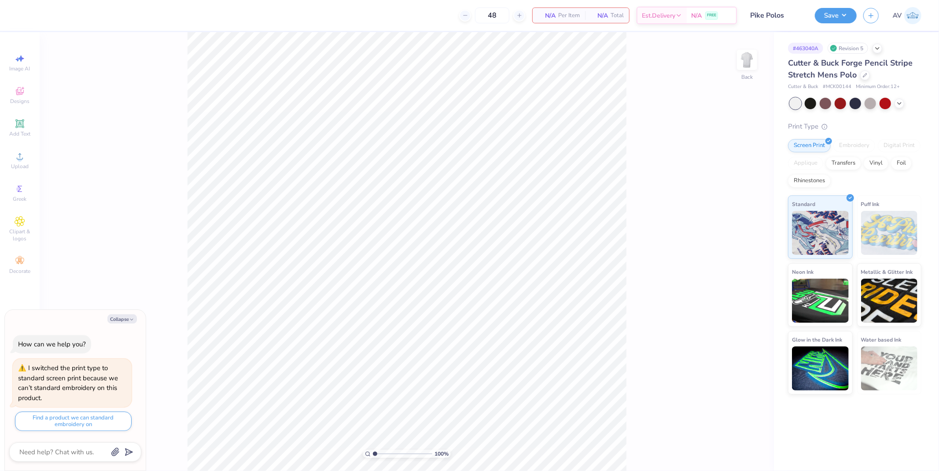
type textarea "x"
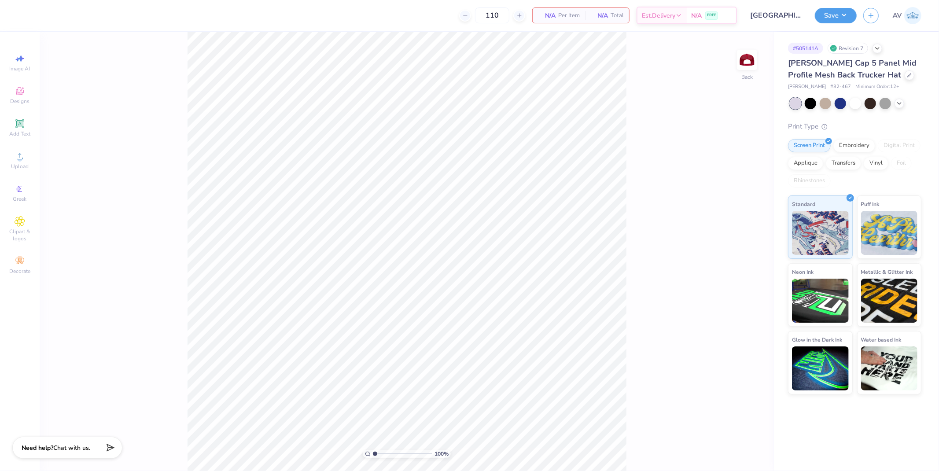
click at [855, 78] on div "[PERSON_NAME] Cap 5 Panel Mid Profile Mesh Back Trucker Hat" at bounding box center [854, 69] width 133 height 24
click at [908, 73] on icon at bounding box center [910, 74] width 4 height 4
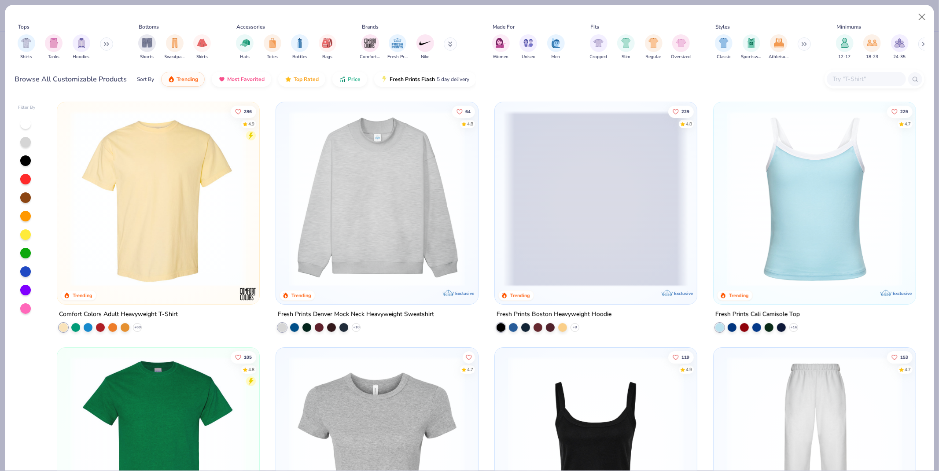
click at [854, 80] on input "text" at bounding box center [866, 79] width 68 height 10
paste input "6801C"
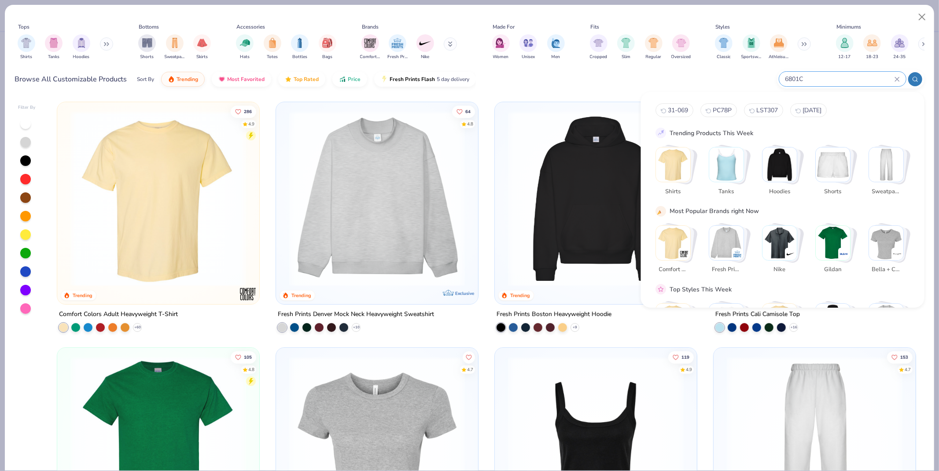
type input "6801C"
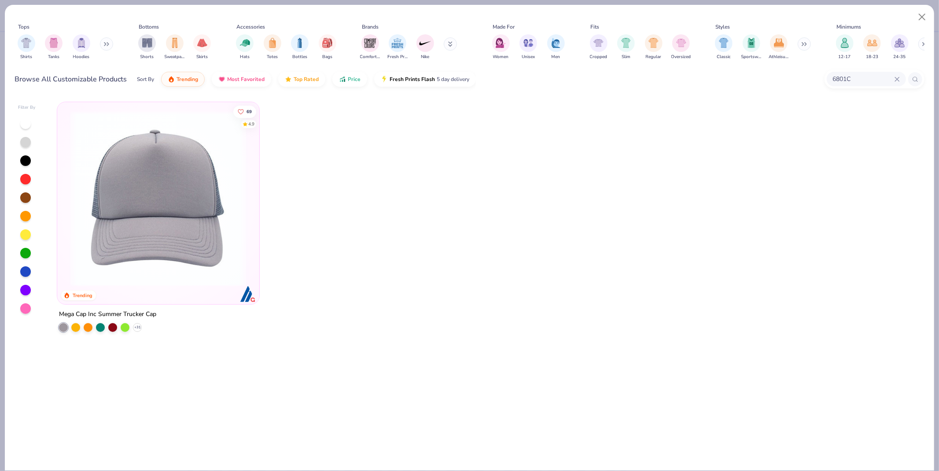
click at [203, 218] on img at bounding box center [158, 199] width 185 height 176
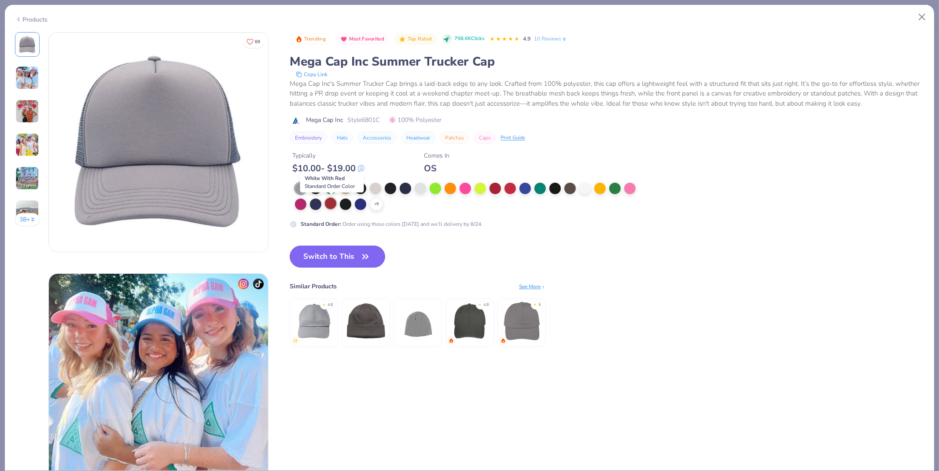
click at [332, 204] on div at bounding box center [330, 203] width 11 height 11
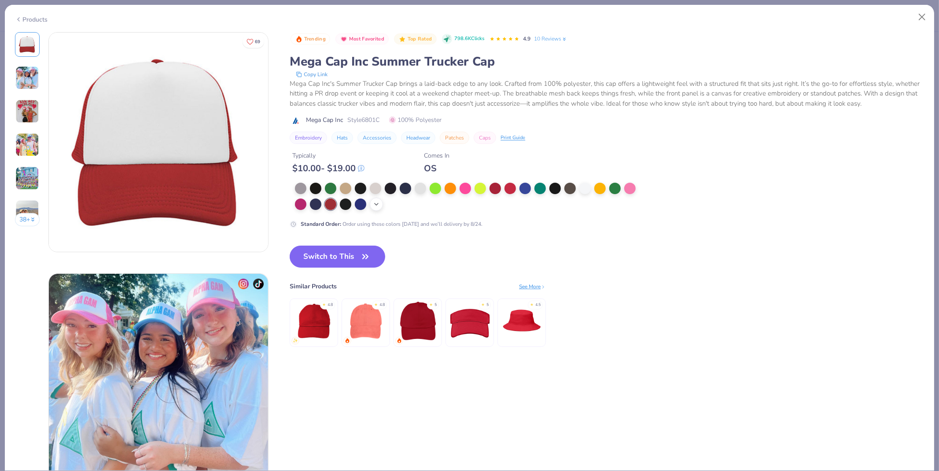
click at [379, 205] on icon at bounding box center [376, 204] width 7 height 7
click at [920, 15] on button "Close" at bounding box center [922, 17] width 17 height 17
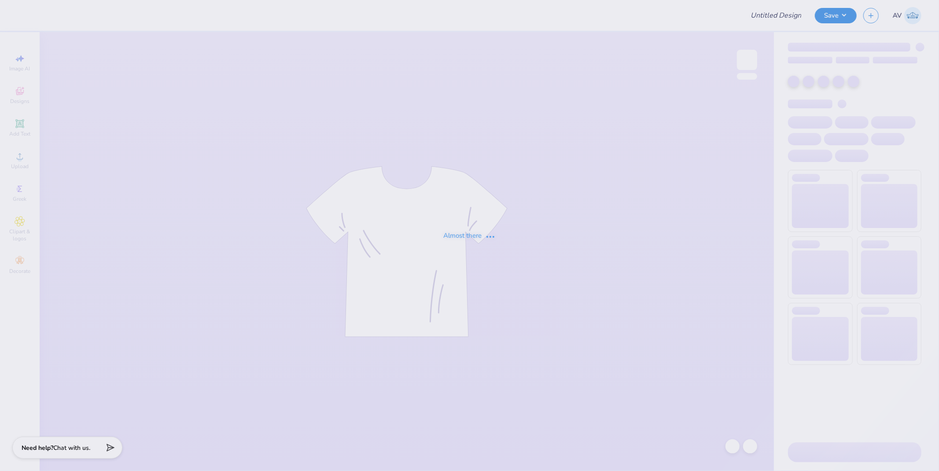
type input "Cornell University : Alanna Stein"
type input "MGC Shirt"
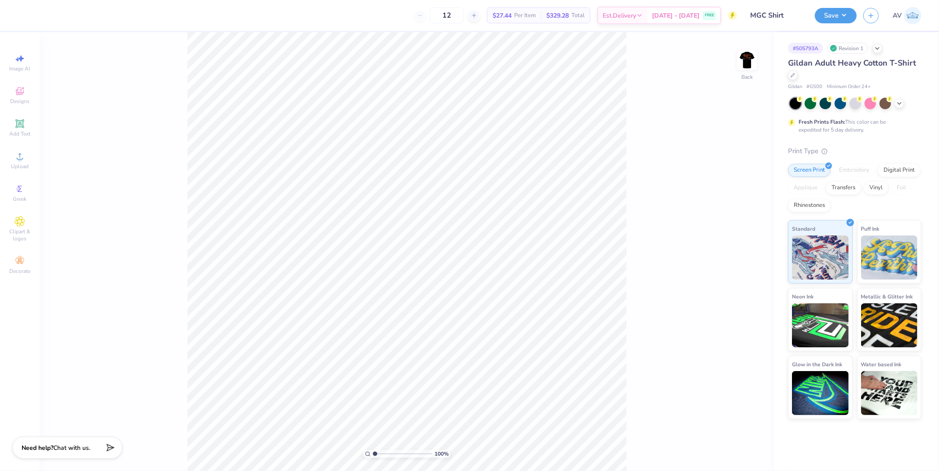
click at [739, 63] on img at bounding box center [748, 60] width 18 height 18
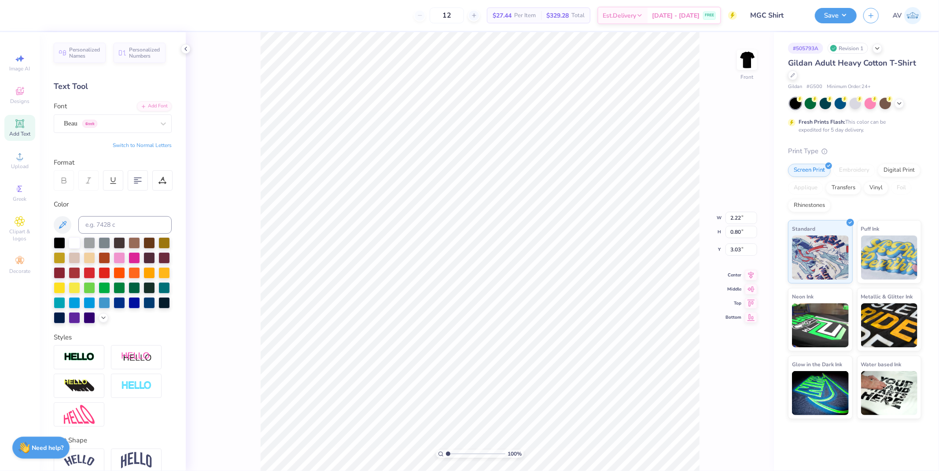
scroll to position [7, 1]
type input "2.57"
type input "0.85"
type input "3.00"
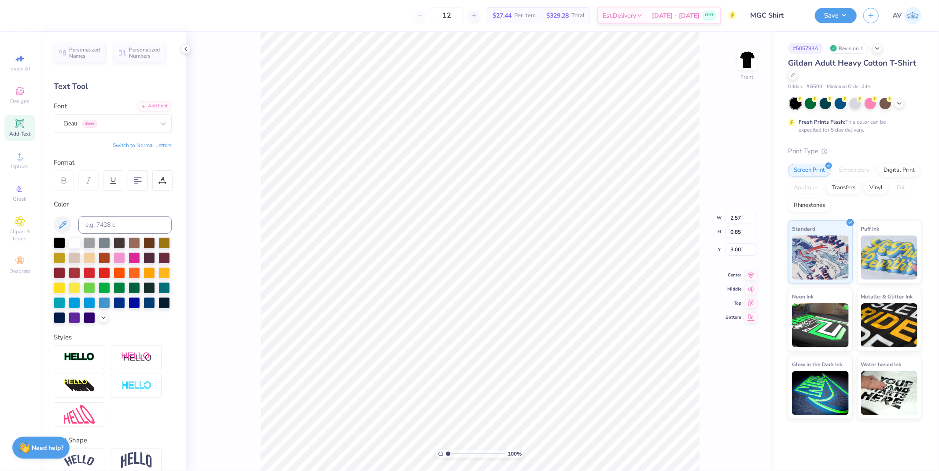
type input "2.04"
type input "0.79"
type input "1.96"
type input "0.77"
type input "10.50"
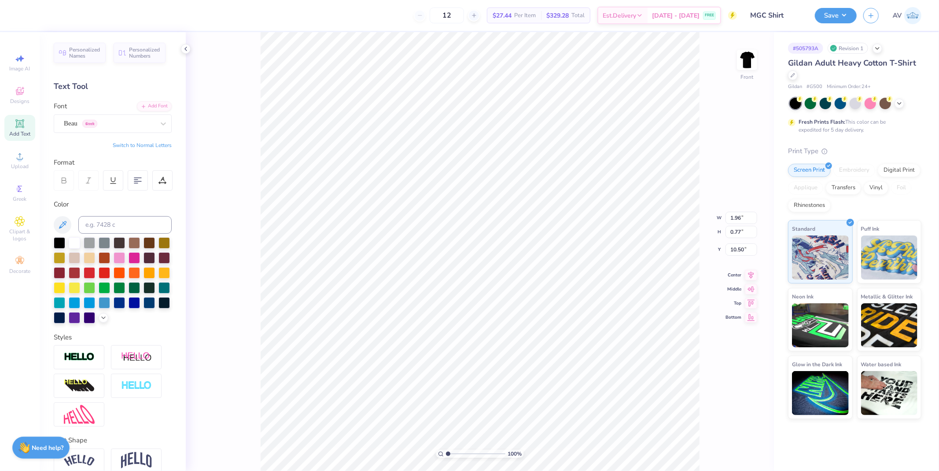
type input "0.73"
type input "12.70"
type input "2.06"
type input "0.82"
type input "11.69"
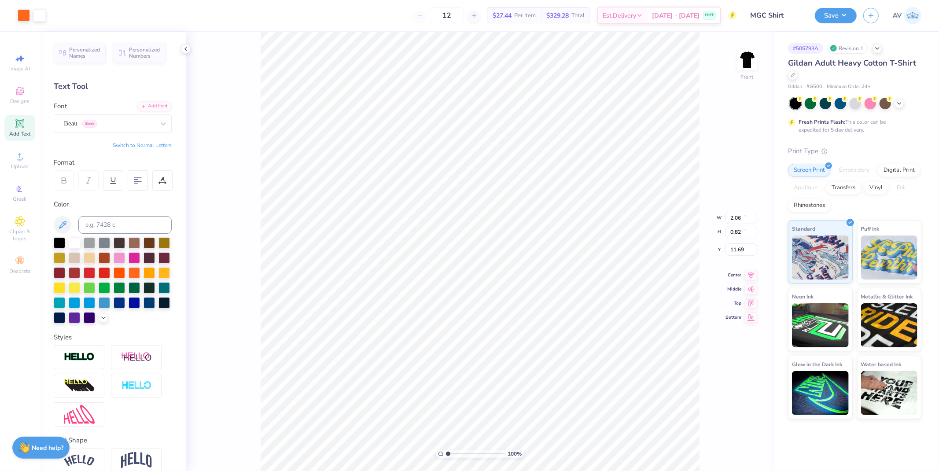
type input "14.16"
type input "10.67"
type input "3.00"
type input "2.46"
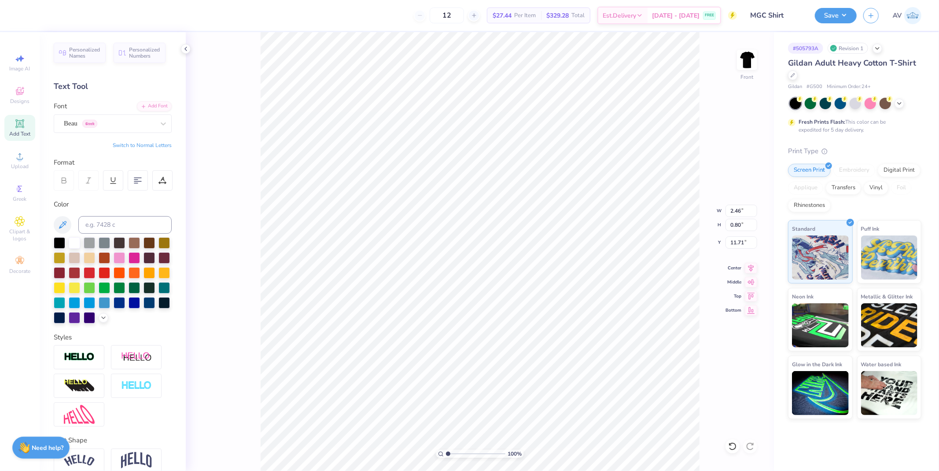
type input "0.80"
type input "11.71"
type input "2.12"
type input "0.87"
type input "12.80"
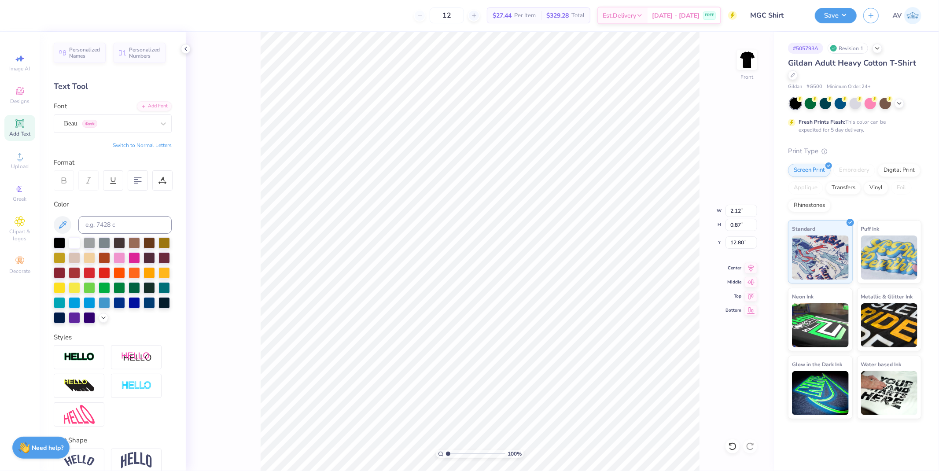
scroll to position [7, 1]
type input "2.44"
type input "0.84"
type input "10.50"
